Goal: Navigation & Orientation: Find specific page/section

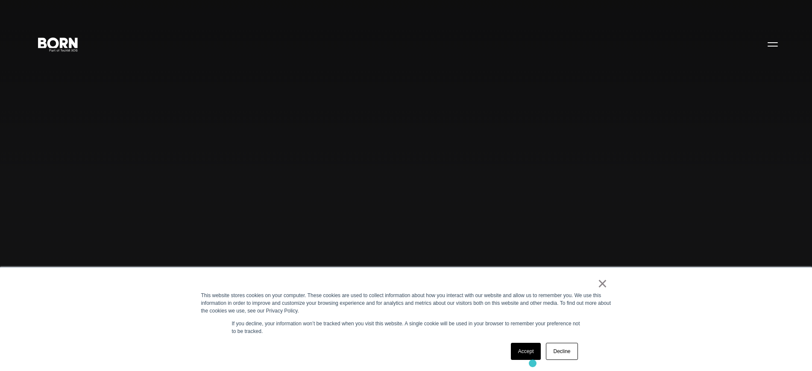
click at [532, 364] on div "× This website stores cookies on your computer. These cookies are used to colle…" at bounding box center [406, 319] width 427 height 103
click at [526, 353] on link "Accept" at bounding box center [526, 351] width 30 height 17
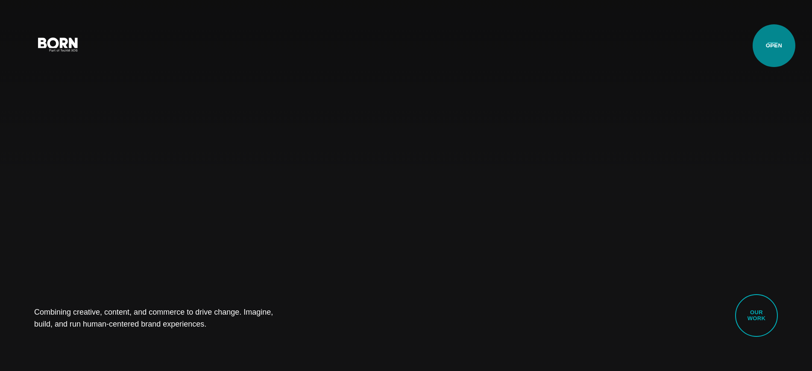
click at [774, 46] on button "Primary Menu" at bounding box center [773, 44] width 21 height 18
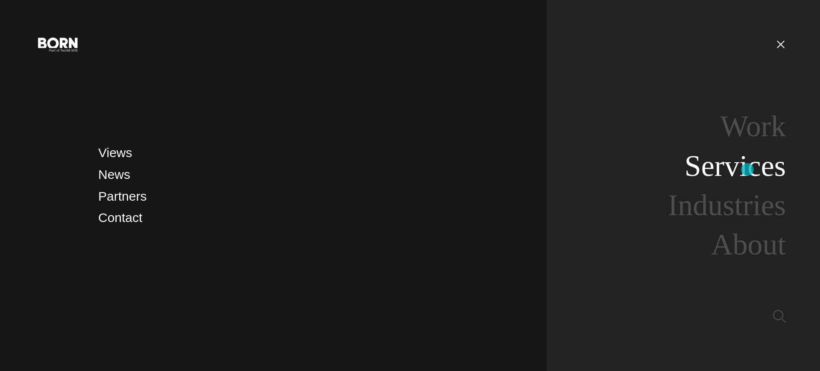
click at [748, 170] on link "Services" at bounding box center [735, 166] width 101 height 33
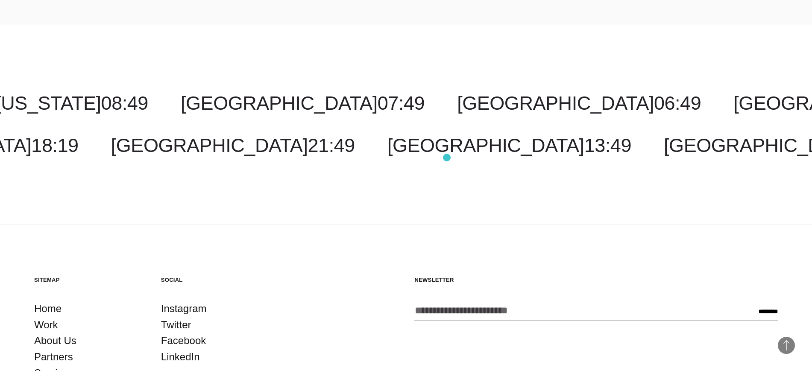
scroll to position [1787, 0]
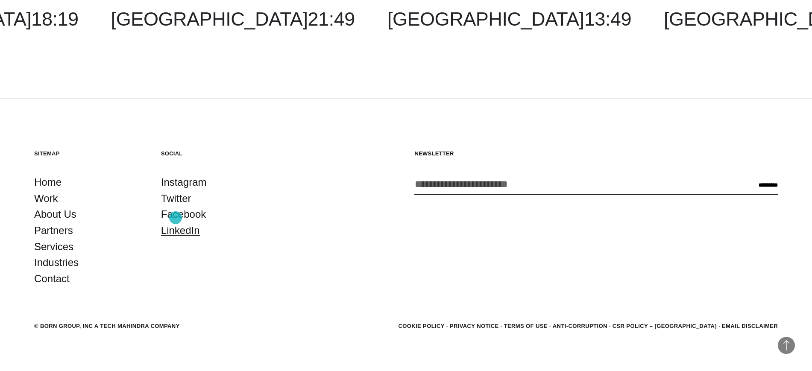
click at [176, 223] on link "LinkedIn" at bounding box center [180, 231] width 39 height 16
